Goal: Find specific page/section: Find specific page/section

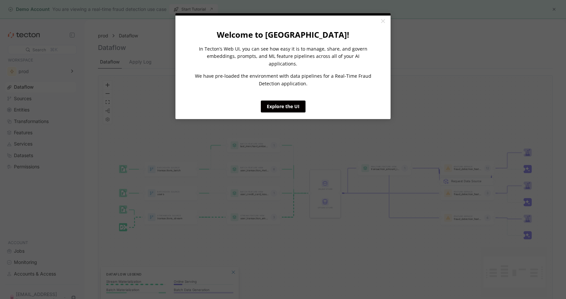
click appcues "× Welcome to [GEOGRAPHIC_DATA]! In Tecton’s Web UI, you can see how easy it is …"
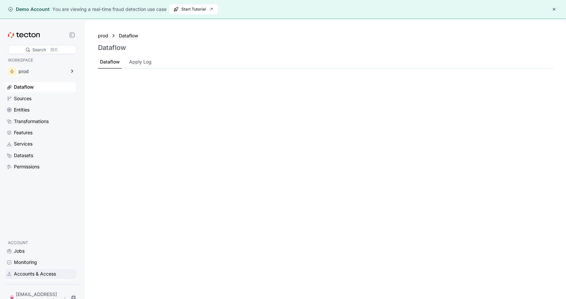
click at [51, 278] on div "Accounts & Access" at bounding box center [35, 274] width 42 height 7
click at [60, 278] on div "Accounts & Access" at bounding box center [44, 274] width 61 height 7
